Goal: Transaction & Acquisition: Purchase product/service

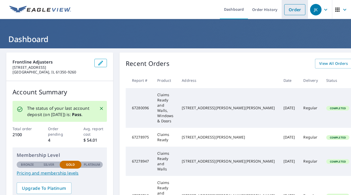
click at [292, 10] on link "Order" at bounding box center [295, 9] width 21 height 11
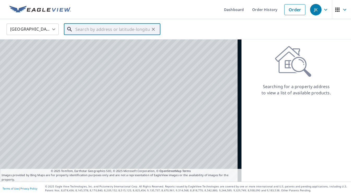
click at [125, 28] on input "text" at bounding box center [112, 29] width 74 height 15
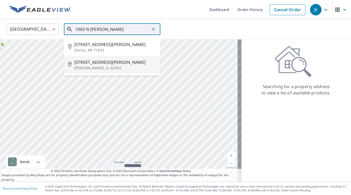
click at [114, 62] on span "[STREET_ADDRESS][PERSON_NAME]" at bounding box center [115, 62] width 82 height 6
type input "[STREET_ADDRESS][PERSON_NAME][PERSON_NAME]"
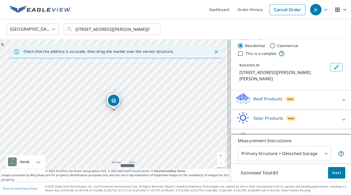
scroll to position [17, 0]
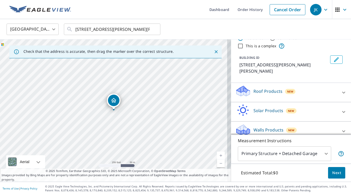
click at [255, 88] on p "Roof Products" at bounding box center [268, 91] width 29 height 6
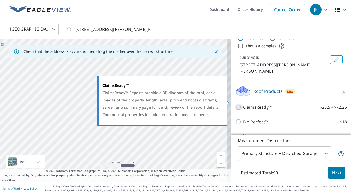
click at [235, 104] on input "ClaimsReady™ $25.5 - $72.25" at bounding box center [239, 107] width 8 height 6
checkbox input "true"
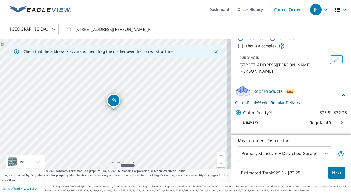
scroll to position [63, 0]
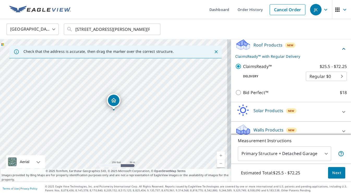
click at [261, 123] on div "Walls Products New" at bounding box center [286, 130] width 102 height 15
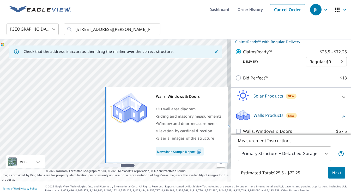
click at [236, 128] on input "Walls, Windows & Doors $67.5" at bounding box center [239, 131] width 8 height 6
checkbox input "true"
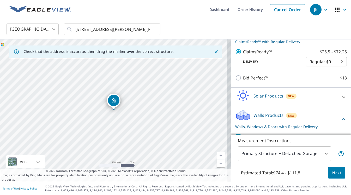
click at [319, 154] on body "JK JK Dashboard Order History Cancel Order JK United States [GEOGRAPHIC_DATA] ​…" at bounding box center [175, 97] width 351 height 195
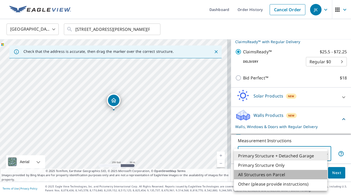
click at [290, 172] on li "All Structures on Parcel" at bounding box center [280, 174] width 93 height 9
type input "3"
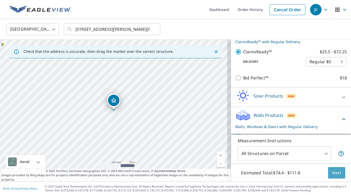
click at [333, 174] on span "Next" at bounding box center [337, 172] width 9 height 7
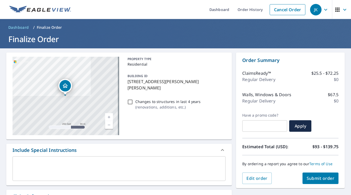
scroll to position [107, 0]
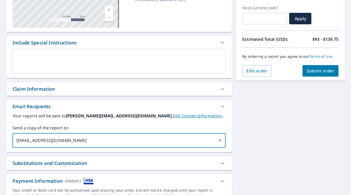
drag, startPoint x: 90, startPoint y: 142, endPoint x: 17, endPoint y: 139, distance: 72.9
click at [17, 139] on input "[EMAIL_ADDRESS][DOMAIN_NAME]" at bounding box center [115, 140] width 201 height 10
type input "[EMAIL_ADDRESS][DOMAIN_NAME]"
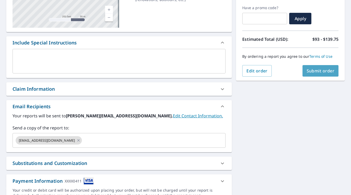
click at [315, 71] on span "Submit order" at bounding box center [321, 71] width 28 height 6
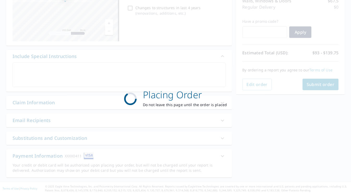
scroll to position [94, 0]
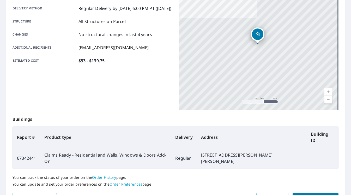
click at [320, 194] on span "Place another order" at bounding box center [316, 197] width 38 height 7
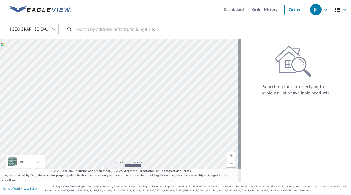
click at [123, 30] on input "text" at bounding box center [112, 29] width 74 height 15
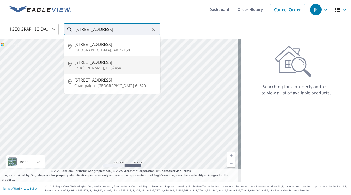
click at [107, 69] on p "[PERSON_NAME], IL 62454" at bounding box center [115, 67] width 82 height 5
type input "[STREET_ADDRESS][PERSON_NAME]"
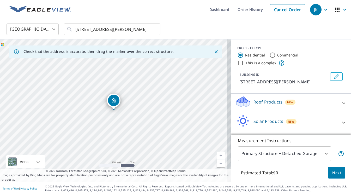
scroll to position [17, 0]
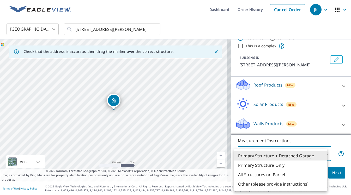
click at [287, 158] on body "JK JK Dashboard Order History Cancel Order JK United States [GEOGRAPHIC_DATA] ​…" at bounding box center [175, 97] width 351 height 195
click at [246, 155] on li "Primary Structure + Detached Garage" at bounding box center [280, 155] width 93 height 9
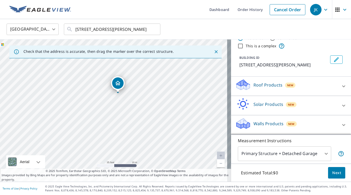
drag, startPoint x: 115, startPoint y: 87, endPoint x: 113, endPoint y: 89, distance: 3.5
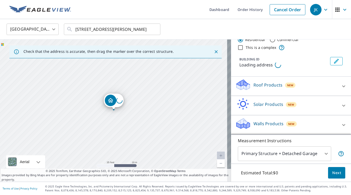
scroll to position [15, 0]
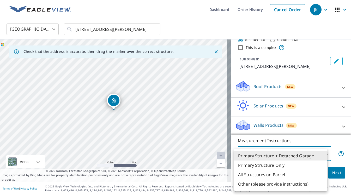
click at [250, 156] on body "JK JK Dashboard Order History Cancel Order JK United States [GEOGRAPHIC_DATA] ​…" at bounding box center [175, 97] width 351 height 195
click at [257, 172] on li "All Structures on Parcel" at bounding box center [280, 174] width 93 height 9
type input "3"
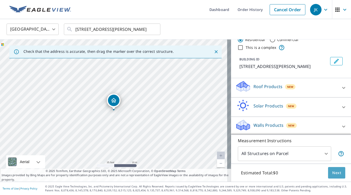
click at [333, 175] on span "Next" at bounding box center [337, 172] width 9 height 7
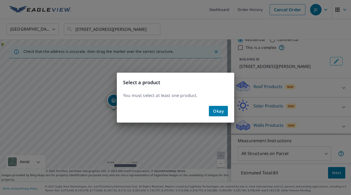
click at [214, 111] on span "Okay" at bounding box center [218, 110] width 11 height 7
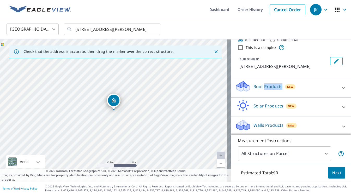
click at [261, 89] on p "Roof Products" at bounding box center [268, 86] width 29 height 6
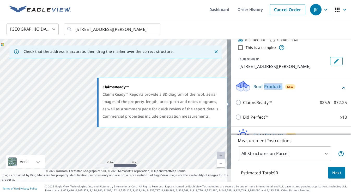
click at [236, 104] on input "ClaimsReady™ $25.5 - $72.25" at bounding box center [239, 102] width 8 height 6
checkbox input "true"
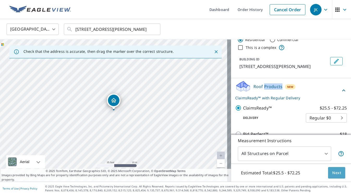
click at [339, 174] on button "Next" at bounding box center [336, 173] width 17 height 12
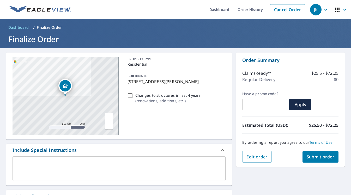
scroll to position [98, 0]
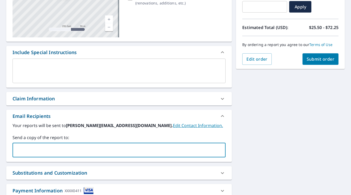
paste input "[EMAIL_ADDRESS][DOMAIN_NAME]"
type input "[EMAIL_ADDRESS][DOMAIN_NAME]"
click at [311, 55] on button "Submit order" at bounding box center [321, 58] width 36 height 11
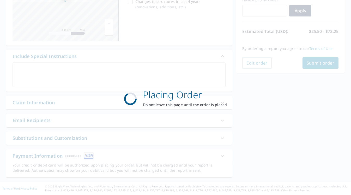
scroll to position [94, 0]
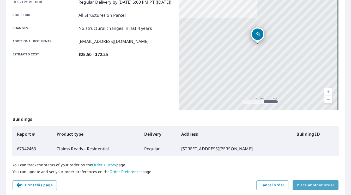
click at [317, 187] on span "Place another order" at bounding box center [316, 185] width 38 height 7
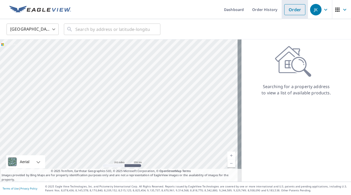
click at [292, 12] on link "Order" at bounding box center [295, 9] width 21 height 11
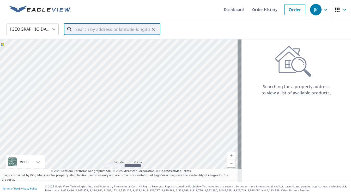
click at [133, 33] on input "text" at bounding box center [112, 29] width 74 height 15
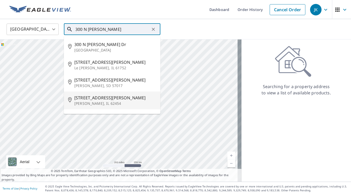
click at [114, 96] on span "[STREET_ADDRESS][PERSON_NAME]" at bounding box center [115, 98] width 82 height 6
type input "[STREET_ADDRESS][PERSON_NAME][PERSON_NAME]"
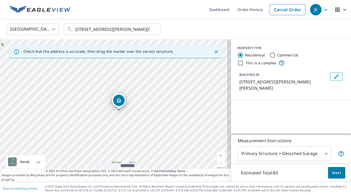
scroll to position [37, 0]
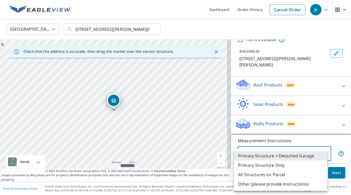
click at [260, 154] on body "JK JK Dashboard Order History Cancel Order JK United States [GEOGRAPHIC_DATA] ​…" at bounding box center [175, 97] width 351 height 195
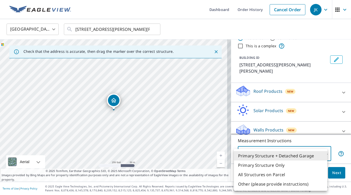
click at [122, 108] on div at bounding box center [175, 97] width 351 height 195
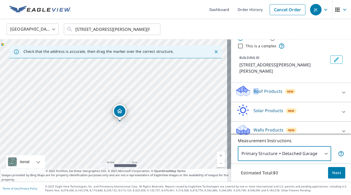
click at [256, 88] on p "Roof Products" at bounding box center [268, 91] width 29 height 6
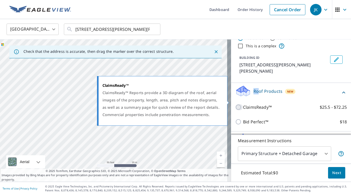
click at [236, 104] on input "ClaimsReady™ $25.5 - $72.25" at bounding box center [239, 107] width 8 height 6
checkbox input "true"
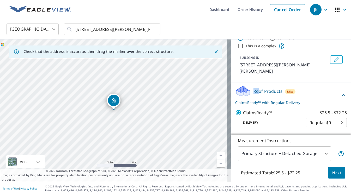
scroll to position [63, 0]
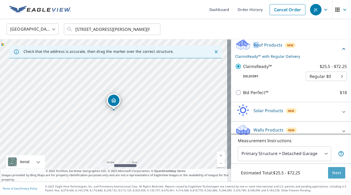
click at [329, 176] on button "Next" at bounding box center [336, 173] width 17 height 12
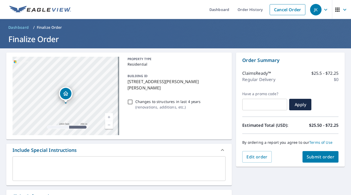
scroll to position [103, 0]
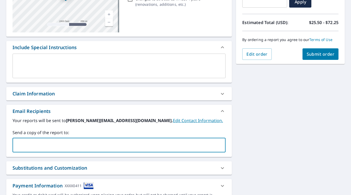
paste input "[EMAIL_ADDRESS][DOMAIN_NAME]"
type input "[EMAIL_ADDRESS][DOMAIN_NAME]"
click at [318, 49] on button "Submit order" at bounding box center [321, 53] width 36 height 11
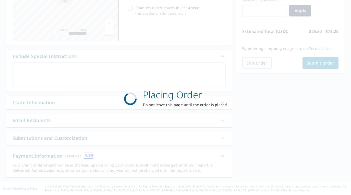
scroll to position [94, 0]
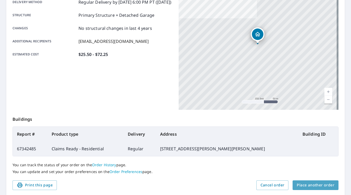
click at [318, 187] on span "Place another order" at bounding box center [316, 185] width 38 height 7
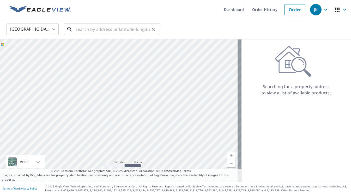
click at [138, 31] on input "text" at bounding box center [112, 29] width 74 height 15
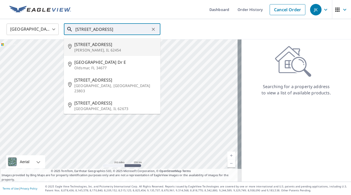
click at [108, 45] on span "[STREET_ADDRESS]" at bounding box center [115, 44] width 82 height 6
type input "[STREET_ADDRESS][PERSON_NAME]"
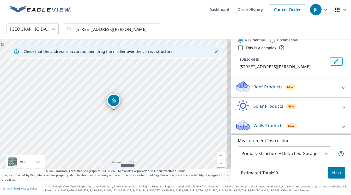
scroll to position [23, 0]
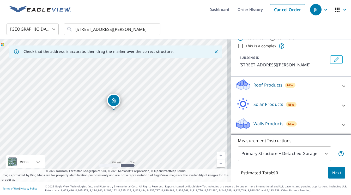
click at [240, 86] on icon at bounding box center [243, 87] width 13 height 6
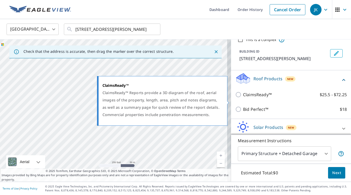
click at [235, 98] on input "ClaimsReady™ $25.5 - $72.25" at bounding box center [239, 94] width 8 height 6
checkbox input "true"
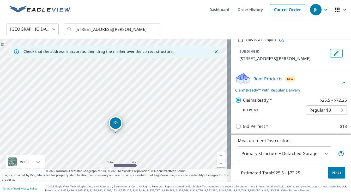
click at [333, 174] on span "Next" at bounding box center [337, 172] width 9 height 7
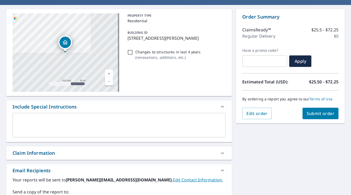
scroll to position [86, 0]
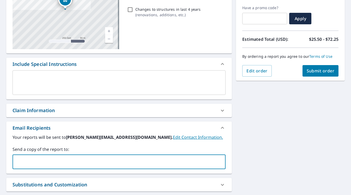
paste input "[EMAIL_ADDRESS][DOMAIN_NAME]"
type input "[EMAIL_ADDRESS][DOMAIN_NAME]"
click at [321, 72] on span "Submit order" at bounding box center [321, 71] width 28 height 6
